Goal: Information Seeking & Learning: Learn about a topic

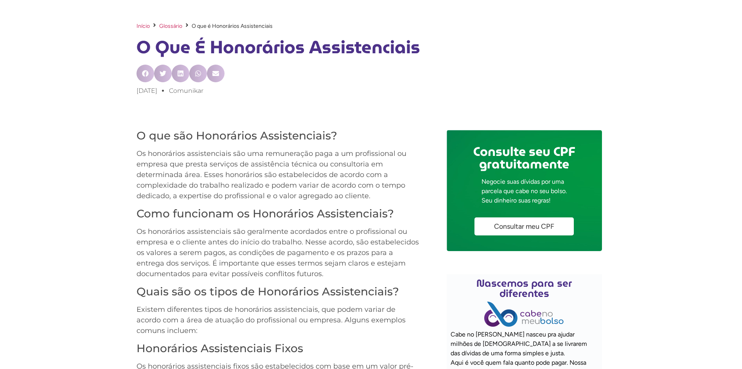
scroll to position [339, 0]
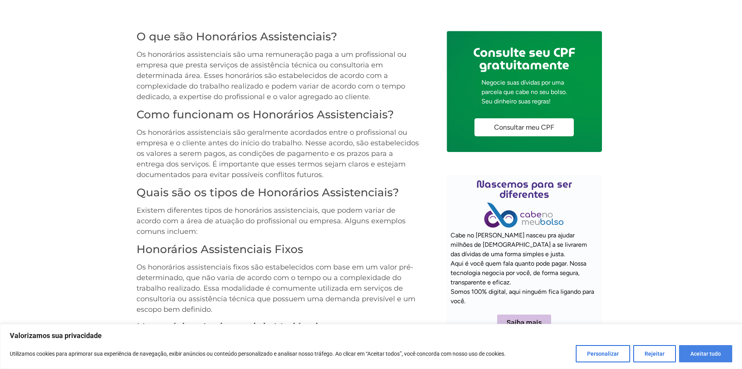
click at [719, 353] on button "Aceitar tudo" at bounding box center [705, 353] width 53 height 17
checkbox input "true"
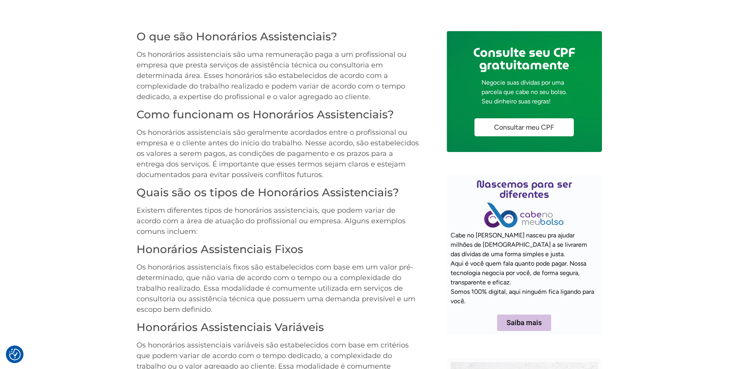
click at [255, 56] on p "Os honorários assistenciais são uma remuneração paga a um profissional ou empre…" at bounding box center [278, 75] width 283 height 53
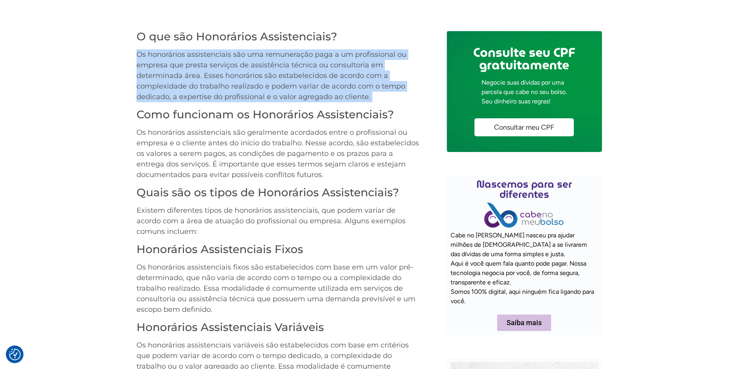
click at [255, 58] on p "Os honorários assistenciais são uma remuneração paga a um profissional ou empre…" at bounding box center [278, 75] width 283 height 53
drag, startPoint x: 255, startPoint y: 58, endPoint x: 286, endPoint y: 83, distance: 39.5
click at [286, 83] on p "Os honorários assistenciais são uma remuneração paga a um profissional ou empre…" at bounding box center [278, 75] width 283 height 53
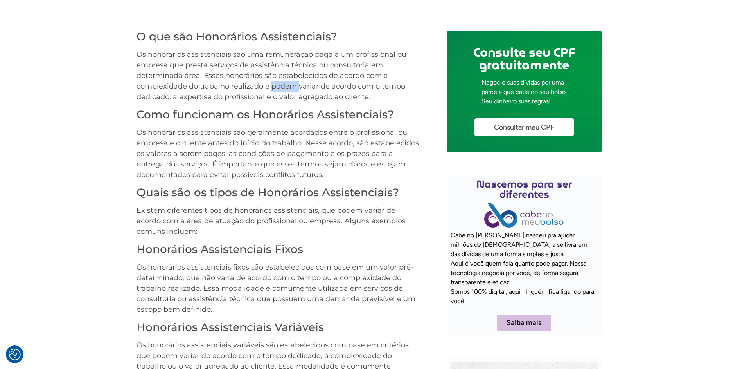
click at [286, 83] on p "Os honorários assistenciais são uma remuneração paga a um profissional ou empre…" at bounding box center [278, 75] width 283 height 53
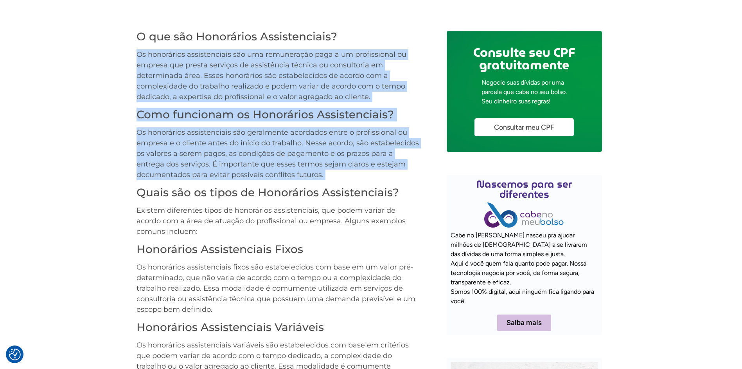
drag, startPoint x: 286, startPoint y: 83, endPoint x: 275, endPoint y: 164, distance: 81.7
click at [275, 164] on p "Os honorários assistenciais são geralmente acordados entre o profissional ou em…" at bounding box center [278, 153] width 283 height 53
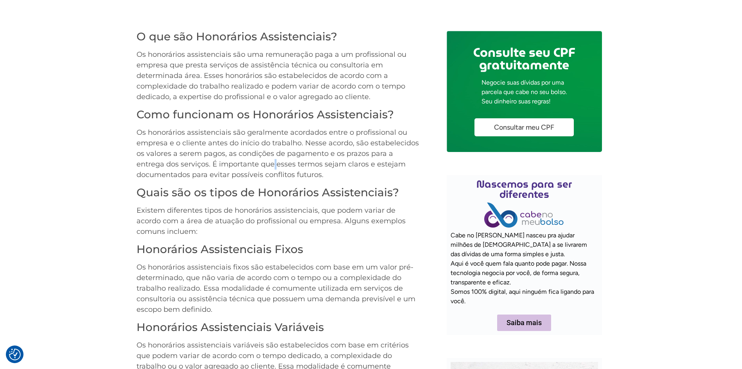
click at [275, 164] on p "Os honorários assistenciais são geralmente acordados entre o profissional ou em…" at bounding box center [278, 153] width 283 height 53
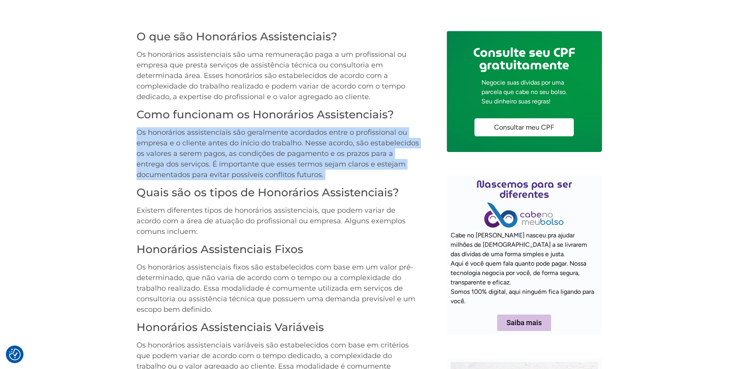
click at [275, 164] on p "Os honorários assistenciais são geralmente acordados entre o profissional ou em…" at bounding box center [278, 153] width 283 height 53
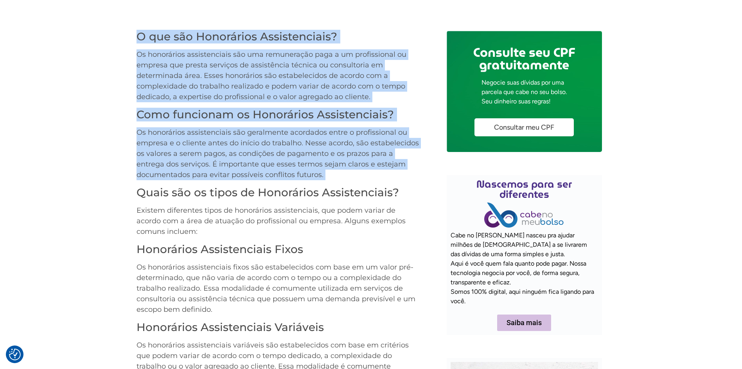
drag, startPoint x: 275, startPoint y: 164, endPoint x: 223, endPoint y: 33, distance: 141.0
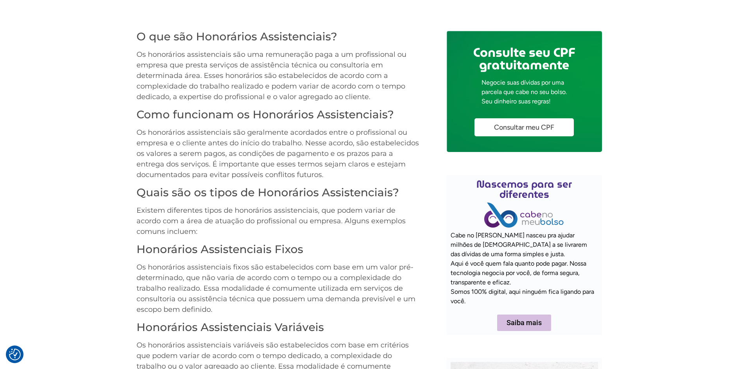
click at [284, 222] on p "Existem diferentes tipos de honorários assistenciais, que podem variar de acord…" at bounding box center [278, 221] width 283 height 32
drag, startPoint x: 285, startPoint y: 221, endPoint x: 283, endPoint y: 209, distance: 12.3
drag, startPoint x: 283, startPoint y: 209, endPoint x: 264, endPoint y: 119, distance: 92.0
click at [264, 119] on h3 "Como funcionam os Honorários Assistenciais?" at bounding box center [278, 114] width 283 height 13
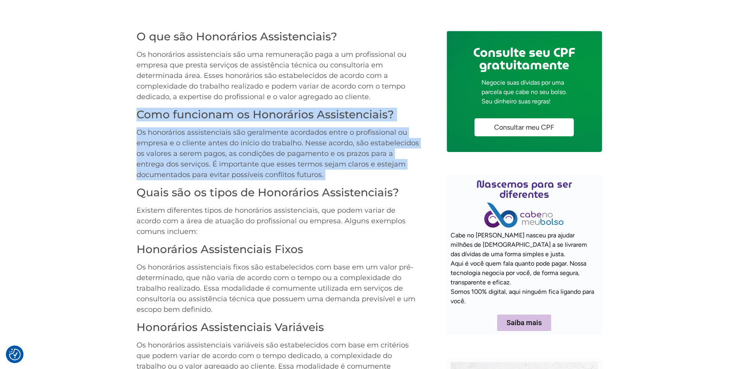
drag, startPoint x: 264, startPoint y: 119, endPoint x: 258, endPoint y: 169, distance: 50.4
click at [258, 169] on p "Os honorários assistenciais são geralmente acordados entre o profissional ou em…" at bounding box center [278, 153] width 283 height 53
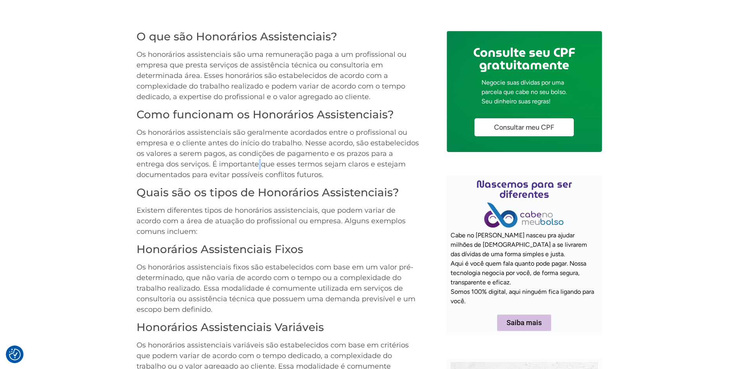
click at [257, 169] on p "Os honorários assistenciais são geralmente acordados entre o profissional ou em…" at bounding box center [278, 153] width 283 height 53
click at [185, 91] on p "Os honorários assistenciais são uma remuneração paga a um profissional ou empre…" at bounding box center [278, 75] width 283 height 53
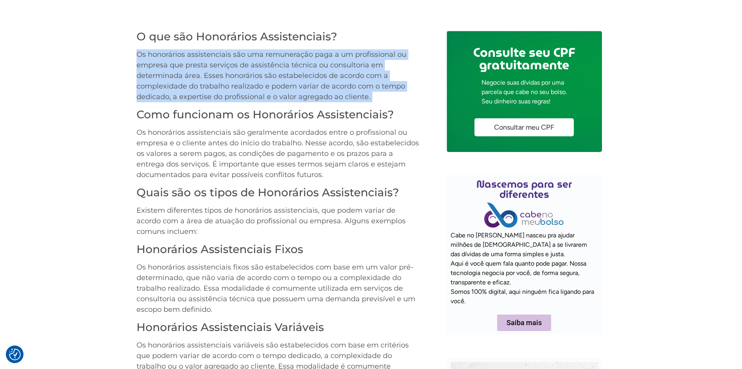
drag, startPoint x: 185, startPoint y: 91, endPoint x: 131, endPoint y: 52, distance: 66.8
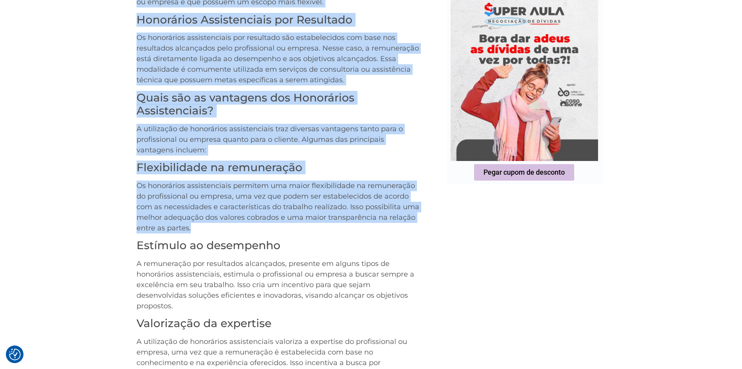
drag, startPoint x: 139, startPoint y: 39, endPoint x: 374, endPoint y: 231, distance: 304.2
click at [374, 231] on div "O que são Honorários Assistenciais? Os honorários assistenciais são uma remuner…" at bounding box center [278, 67] width 283 height 854
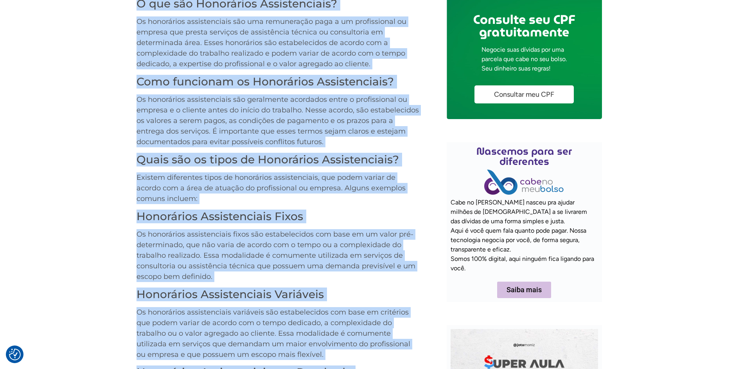
scroll to position [333, 0]
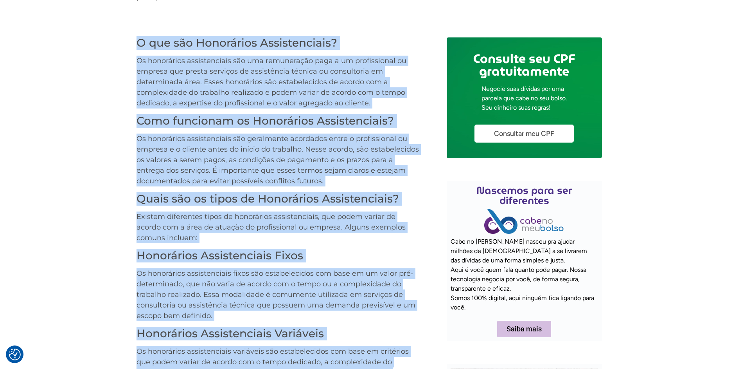
click at [365, 142] on p "Os honorários assistenciais são geralmente acordados entre o profissional ou em…" at bounding box center [278, 159] width 283 height 53
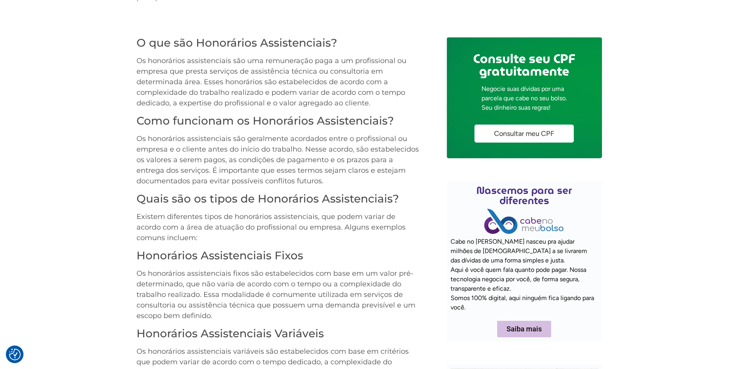
click at [334, 66] on p "Os honorários assistenciais são uma remuneração paga a um profissional ou empre…" at bounding box center [278, 82] width 283 height 53
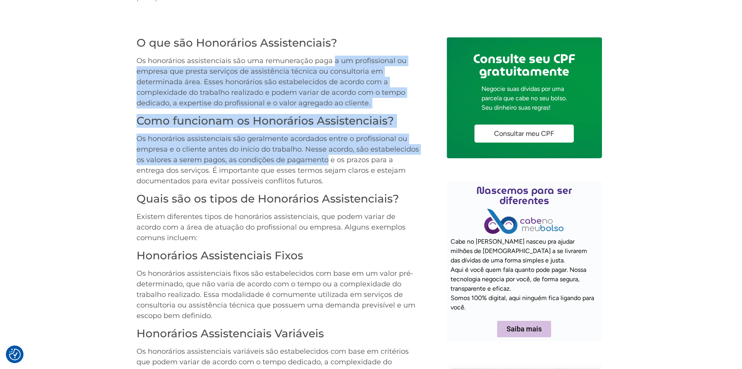
drag, startPoint x: 334, startPoint y: 66, endPoint x: 307, endPoint y: 156, distance: 93.7
